Goal: Communication & Community: Connect with others

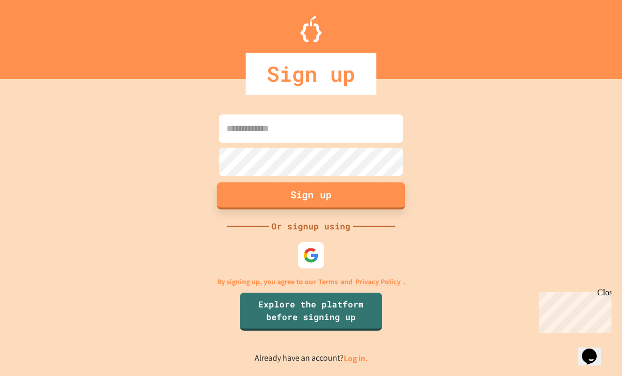
click at [325, 209] on button "Sign up" at bounding box center [311, 195] width 188 height 27
click at [311, 209] on button "Sign up" at bounding box center [311, 195] width 188 height 27
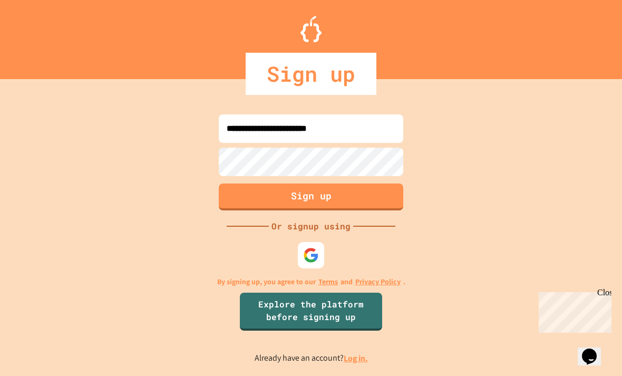
type input "**********"
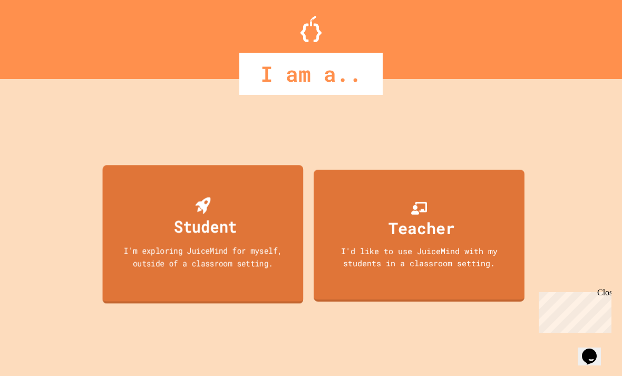
click at [232, 266] on div "I'm exploring JuiceMind for myself, outside of a classroom setting." at bounding box center [203, 256] width 181 height 25
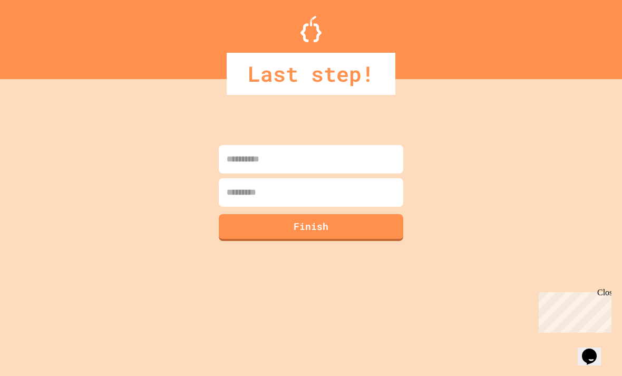
click at [275, 169] on input at bounding box center [311, 159] width 184 height 28
type input "*******"
click at [274, 190] on input at bounding box center [311, 192] width 184 height 28
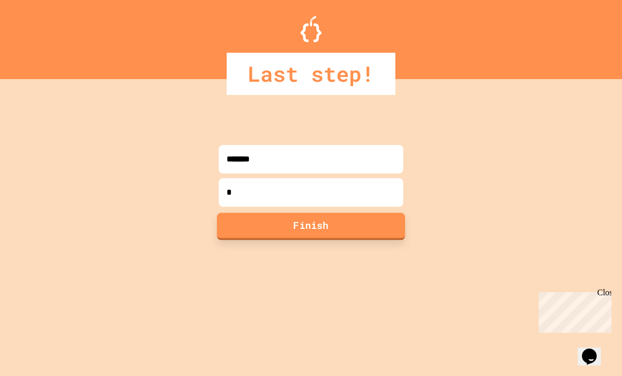
type input "*"
click at [273, 216] on button "Finish" at bounding box center [311, 225] width 188 height 27
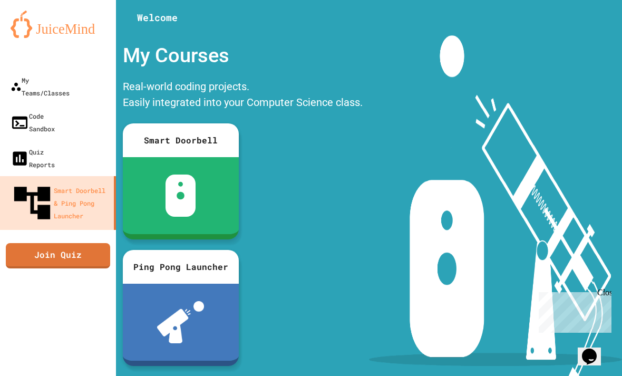
click at [448, 2] on div at bounding box center [369, 16] width 506 height 32
click at [448, 0] on div at bounding box center [369, 16] width 506 height 32
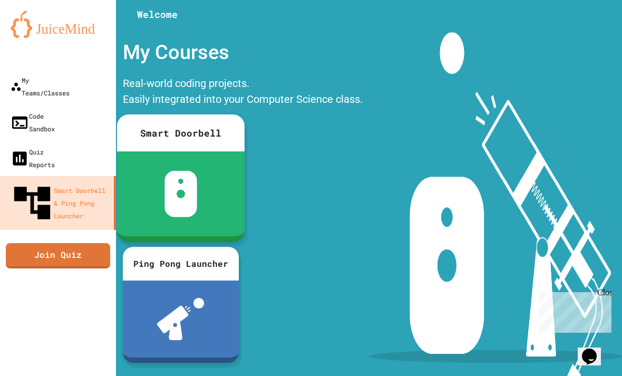
click at [226, 193] on div at bounding box center [181, 193] width 128 height 85
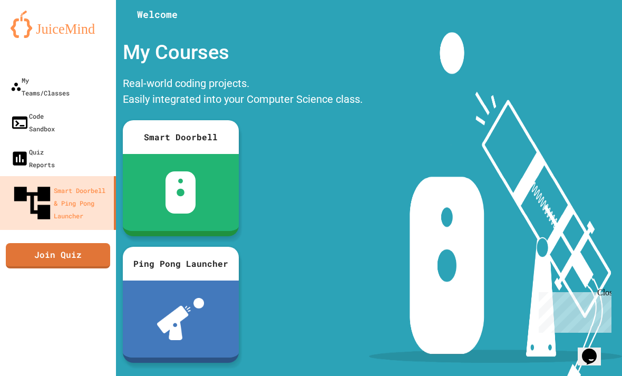
scroll to position [33, 0]
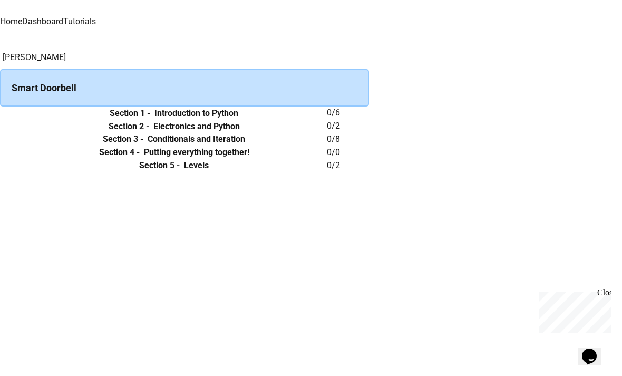
scroll to position [5, 0]
click at [195, 120] on th "Section 1 - Introduction to Python" at bounding box center [174, 112] width 306 height 13
click at [150, 120] on h6 "Section 1 -" at bounding box center [130, 113] width 41 height 13
drag, startPoint x: 144, startPoint y: 127, endPoint x: 172, endPoint y: 127, distance: 27.9
click at [0, 113] on icon "expand row" at bounding box center [0, 113] width 0 height 0
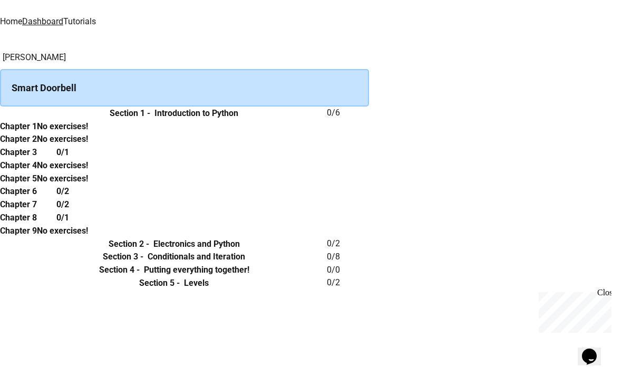
click at [37, 133] on th "Chapter 1" at bounding box center [18, 126] width 37 height 13
click at [88, 133] on h6 "No exercises!" at bounding box center [62, 126] width 51 height 13
click at [88, 145] on h6 "No exercises!" at bounding box center [62, 139] width 51 height 13
click at [69, 159] on h6 "0/1" at bounding box center [62, 152] width 13 height 13
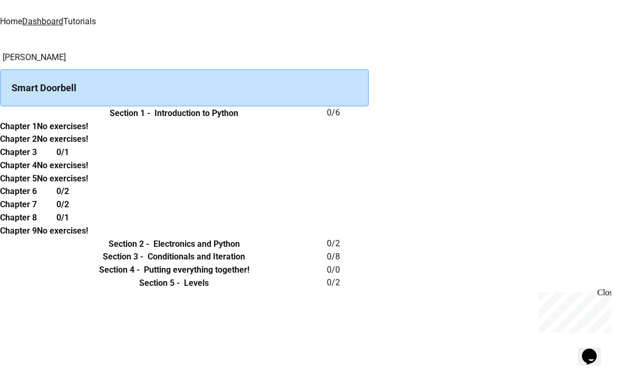
click at [88, 159] on div "0/1" at bounding box center [62, 151] width 51 height 13
click at [88, 146] on th "No exercises!" at bounding box center [62, 139] width 51 height 13
click at [88, 133] on div "No exercises!" at bounding box center [62, 126] width 51 height 13
click at [159, 106] on th "Section 1 - Introduction to Python" at bounding box center [174, 112] width 306 height 13
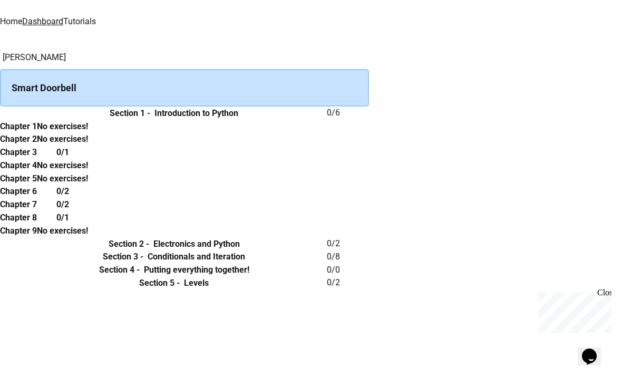
click at [0, 113] on icon "expand row" at bounding box center [0, 113] width 0 height 0
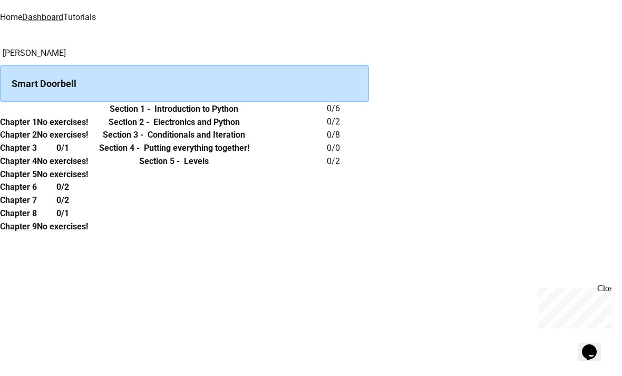
scroll to position [5, 0]
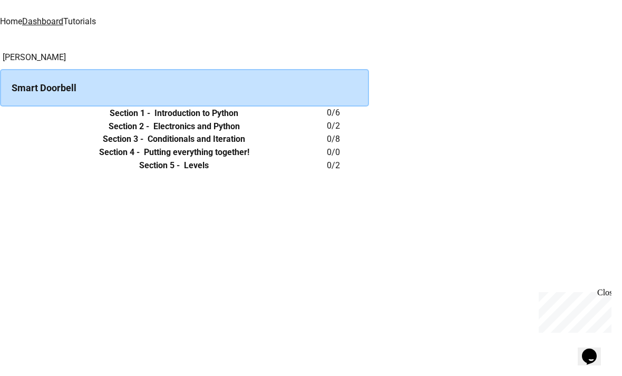
click at [0, 113] on icon "expand row" at bounding box center [0, 113] width 0 height 0
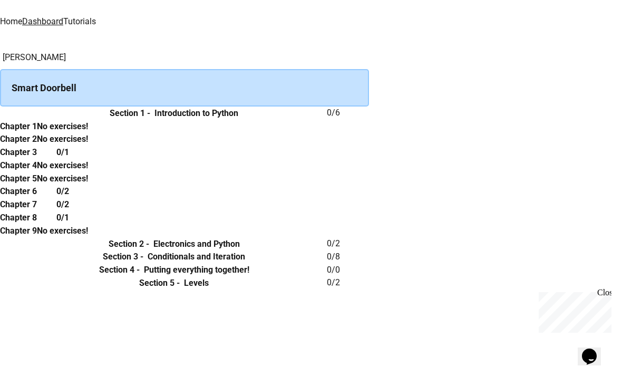
click at [37, 133] on h6 "Chapter 1" at bounding box center [18, 126] width 37 height 13
click at [37, 133] on th "Chapter 1" at bounding box center [18, 126] width 37 height 13
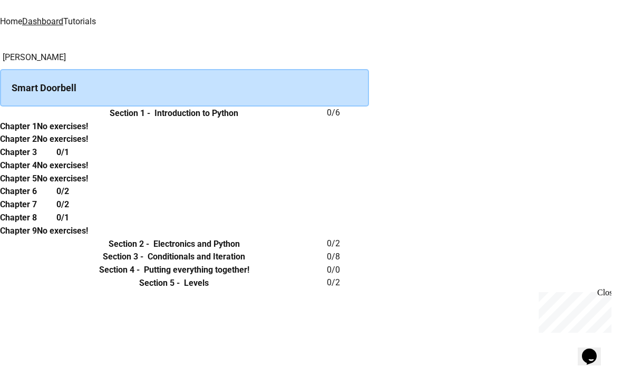
click at [37, 133] on th "Chapter 1" at bounding box center [18, 126] width 37 height 13
click at [9, 121] on icon "expand row" at bounding box center [6, 120] width 6 height 4
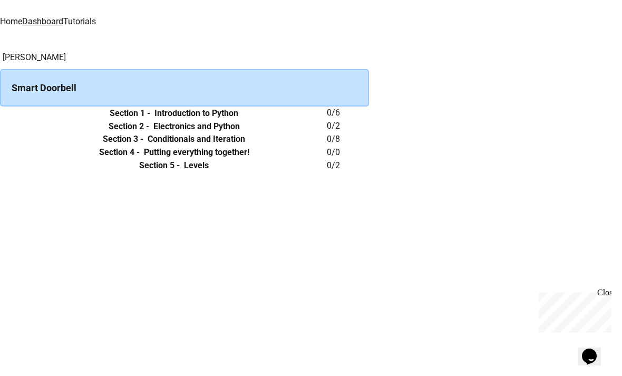
click at [94, 172] on div "Madison G Smart Doorbell Section 1 - Introduction to Python 0 / 6 Section 2 - E…" at bounding box center [311, 111] width 622 height 121
click at [0, 165] on button "expand row" at bounding box center [0, 165] width 0 height 0
click at [0, 165] on icon "expand row" at bounding box center [0, 165] width 0 height 0
click at [147, 198] on div "Chapter 1 0/1 Chapter 2 0/1" at bounding box center [184, 185] width 369 height 26
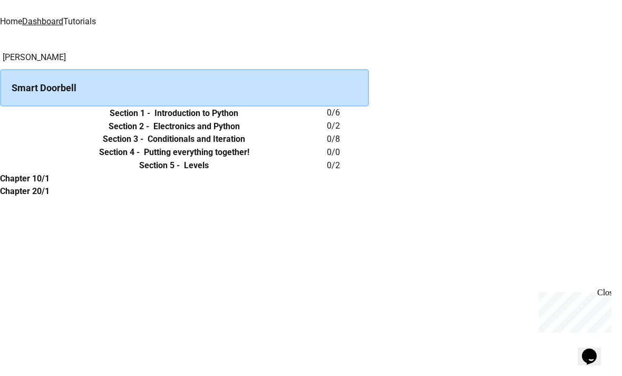
click at [37, 185] on th "Chapter 1" at bounding box center [18, 178] width 37 height 13
click at [175, 198] on div "Chapter 1 0/1 Chapter 2 0/1" at bounding box center [184, 185] width 369 height 26
click at [164, 120] on th "Section 1 - Introduction to Python" at bounding box center [174, 112] width 306 height 13
click at [228, 120] on h6 "Introduction to Python" at bounding box center [196, 113] width 84 height 13
click at [184, 120] on th "Section 1 - Introduction to Python" at bounding box center [174, 112] width 306 height 13
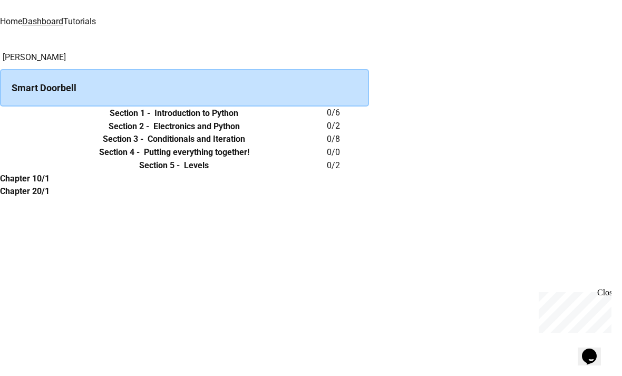
click at [184, 120] on th "Section 1 - Introduction to Python" at bounding box center [174, 112] width 306 height 13
click at [0, 113] on button "expand row" at bounding box center [0, 113] width 0 height 0
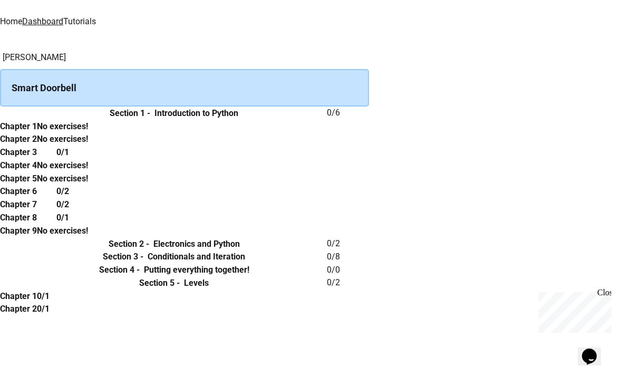
click at [37, 133] on th "Chapter 1" at bounding box center [18, 126] width 37 height 13
click at [37, 159] on h6 "Chapter 3" at bounding box center [18, 152] width 37 height 13
click at [37, 185] on th "Chapter 5" at bounding box center [18, 178] width 37 height 13
click at [37, 172] on th "Chapter 4" at bounding box center [18, 165] width 37 height 13
click at [37, 211] on h6 "Chapter 8" at bounding box center [18, 217] width 37 height 13
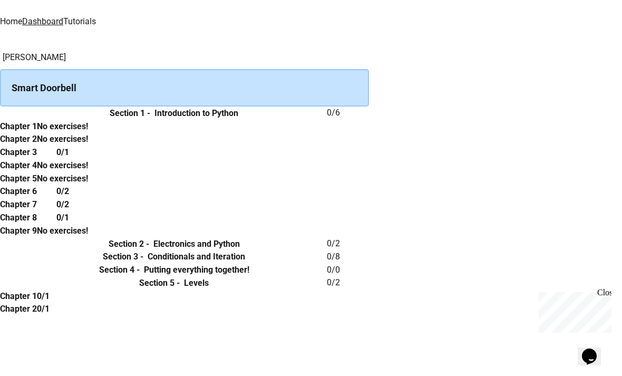
scroll to position [202, 0]
click at [37, 198] on th "Chapter 7" at bounding box center [18, 204] width 37 height 13
click at [37, 185] on th "Chapter 6" at bounding box center [18, 191] width 37 height 13
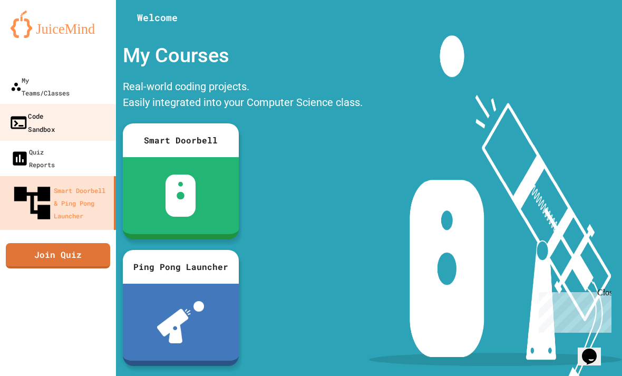
click at [51, 109] on div "Code Sandbox" at bounding box center [32, 122] width 46 height 26
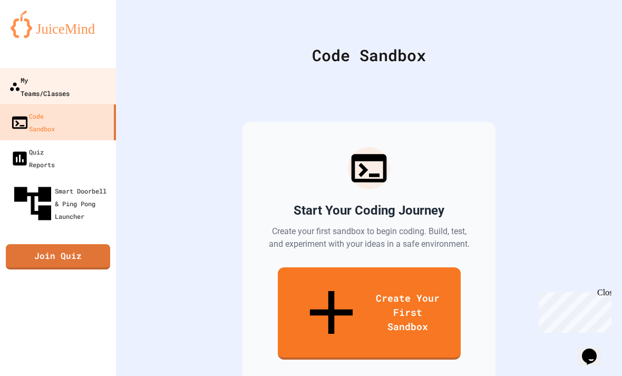
click at [45, 87] on link "My Teams/Classes" at bounding box center [58, 86] width 120 height 37
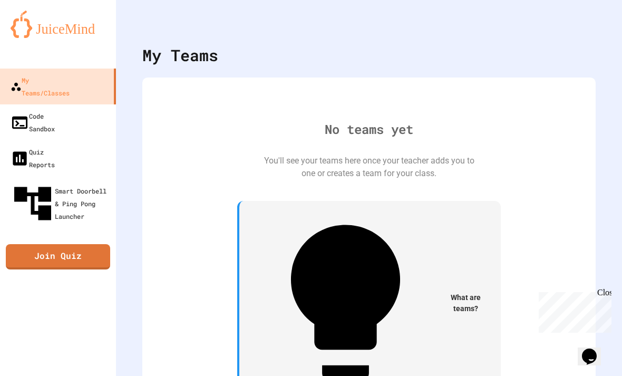
click at [416, 246] on div "What are teams? Teams are where you'll work on coding projects, assignments, an…" at bounding box center [368, 315] width 263 height 229
click at [409, 180] on div "You'll see your teams here once your teacher adds you to one or creates a team …" at bounding box center [368, 166] width 211 height 25
click at [578, 36] on div "My Teams No teams yet You'll see your teams here once your teacher adds you to …" at bounding box center [369, 188] width 506 height 376
click at [590, 26] on div "My Account" at bounding box center [590, 26] width 0 height 0
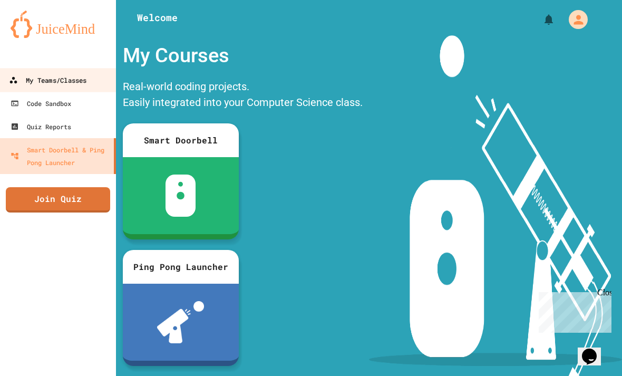
click at [56, 77] on div "My Teams/Classes" at bounding box center [47, 80] width 77 height 13
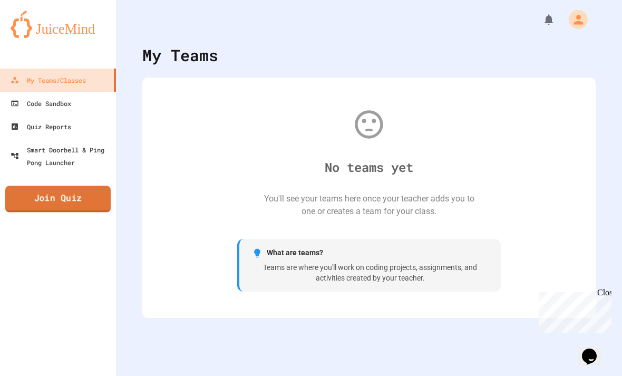
click at [67, 198] on link "Join Quiz" at bounding box center [58, 198] width 106 height 26
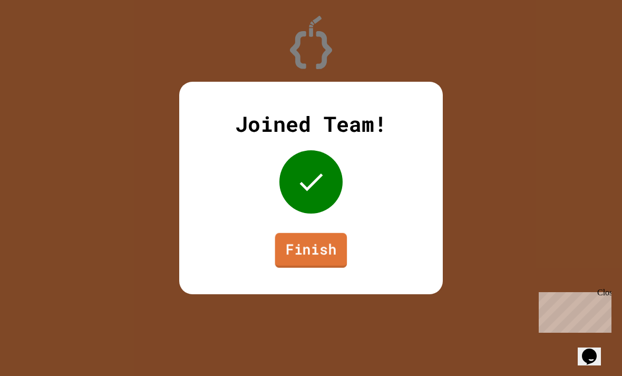
click at [326, 259] on link "Finish" at bounding box center [311, 250] width 72 height 35
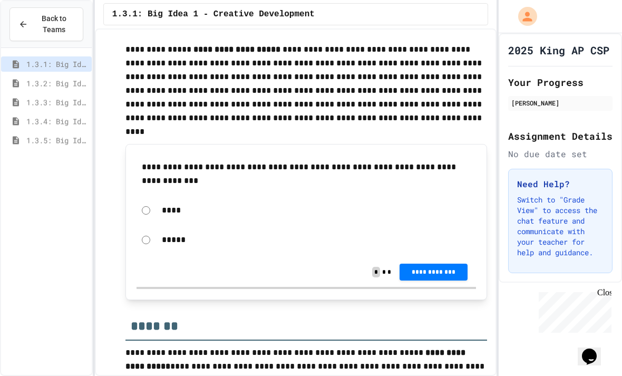
scroll to position [270, 0]
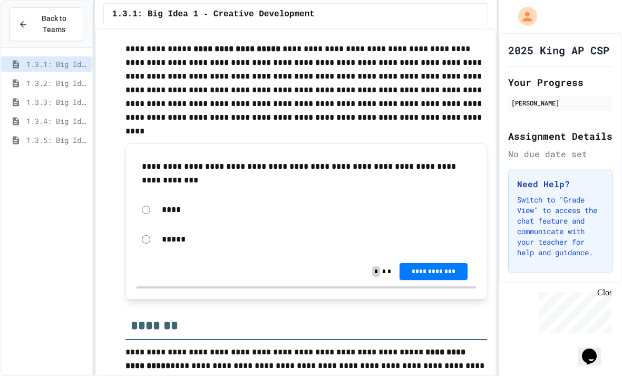
click at [168, 240] on p "*****" at bounding box center [316, 239] width 309 height 14
click at [175, 242] on p "*****" at bounding box center [316, 239] width 309 height 14
click at [443, 273] on span "**********" at bounding box center [433, 270] width 51 height 8
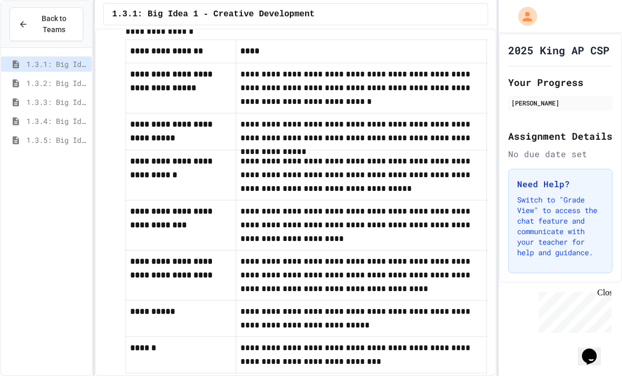
scroll to position [647, 0]
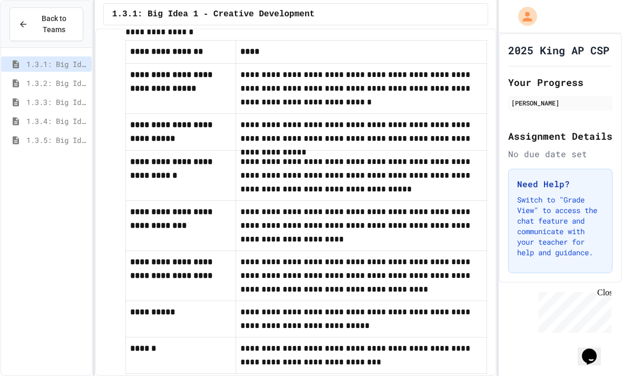
click at [58, 89] on div "1.3.2: Big Idea 2 - Data" at bounding box center [46, 82] width 91 height 15
